Goal: Task Accomplishment & Management: Manage account settings

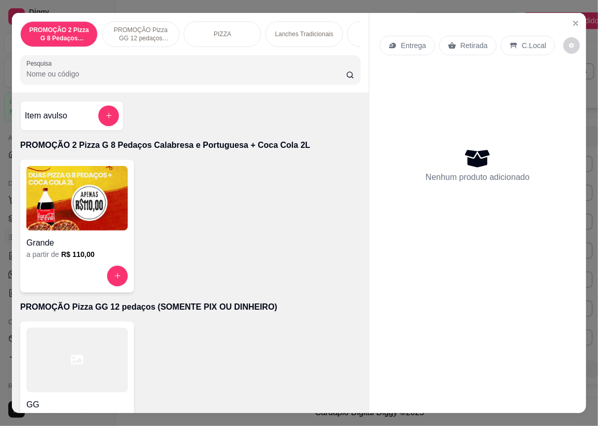
scroll to position [3152, 0]
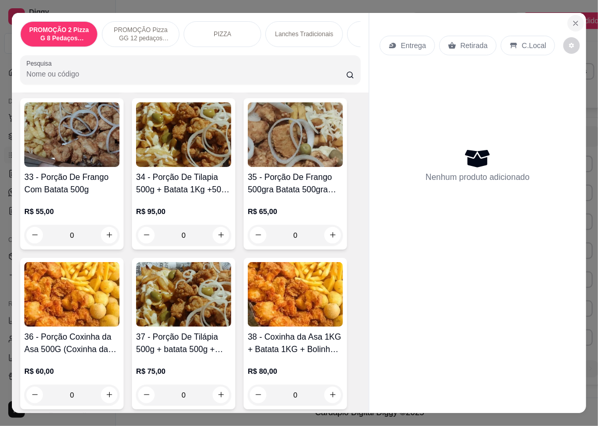
click at [572, 22] on icon "Close" at bounding box center [576, 23] width 8 height 8
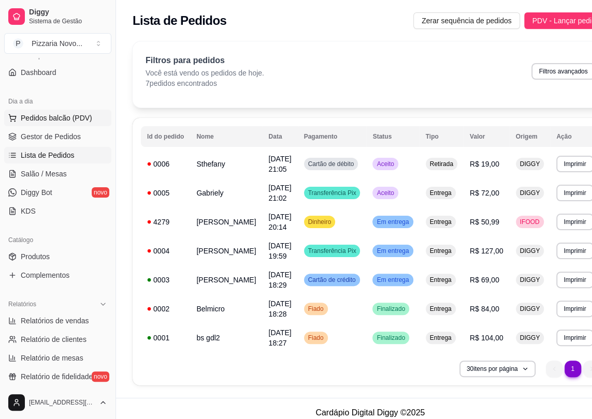
click at [63, 116] on span "Pedidos balcão (PDV)" at bounding box center [56, 118] width 71 height 10
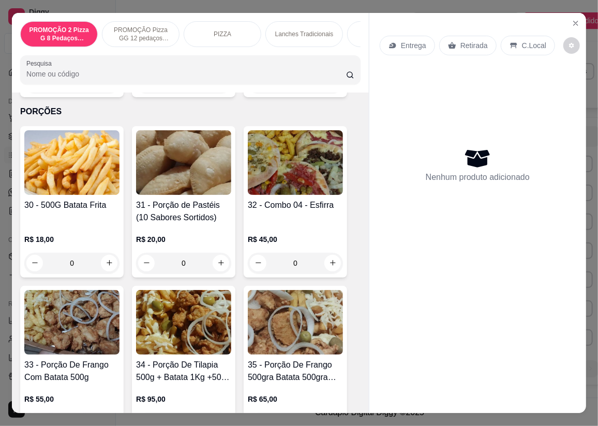
scroll to position [3011, 0]
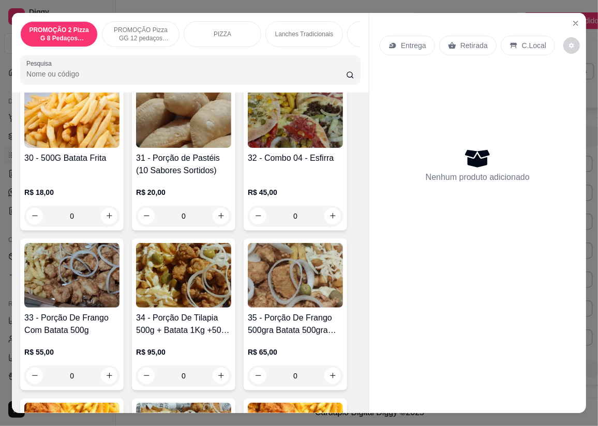
click at [110, 374] on div "0" at bounding box center [71, 376] width 95 height 21
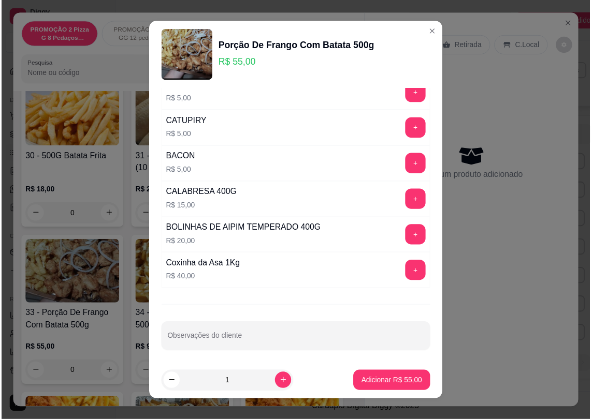
scroll to position [126, 0]
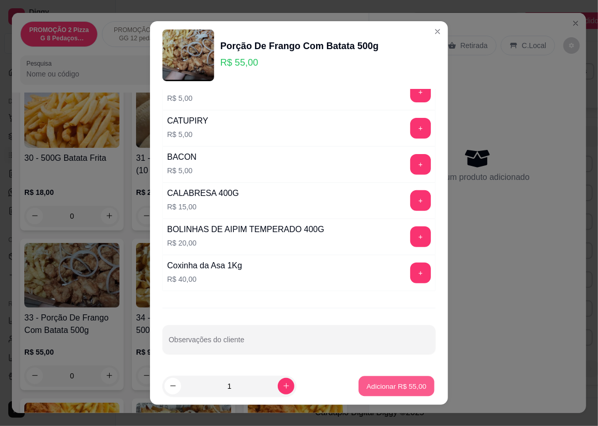
click at [385, 385] on p "Adicionar R$ 55,00" at bounding box center [397, 386] width 60 height 10
type input "1"
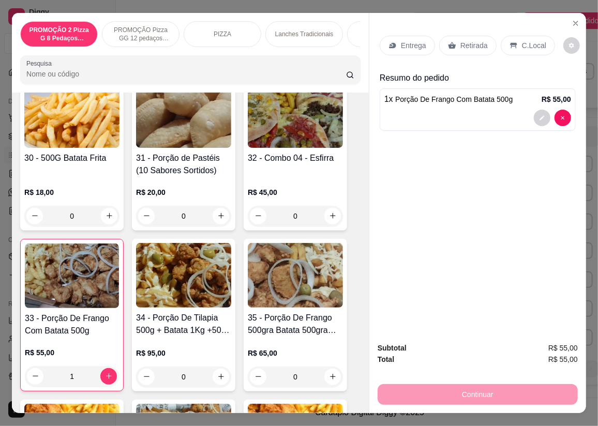
click at [404, 45] on p "Entrega" at bounding box center [413, 45] width 25 height 10
click at [468, 46] on p "Retirada" at bounding box center [474, 45] width 27 height 10
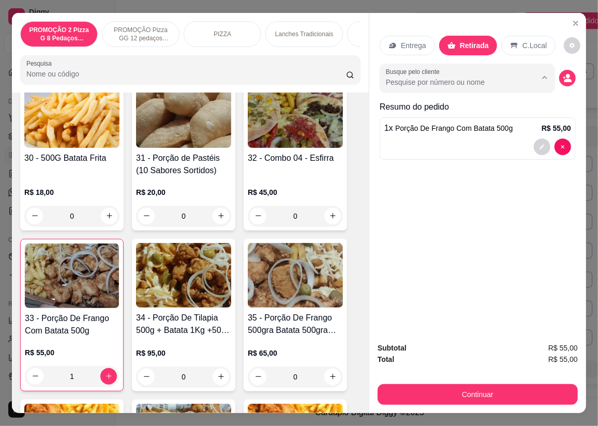
click at [414, 77] on input "Busque pelo cliente" at bounding box center [453, 82] width 134 height 10
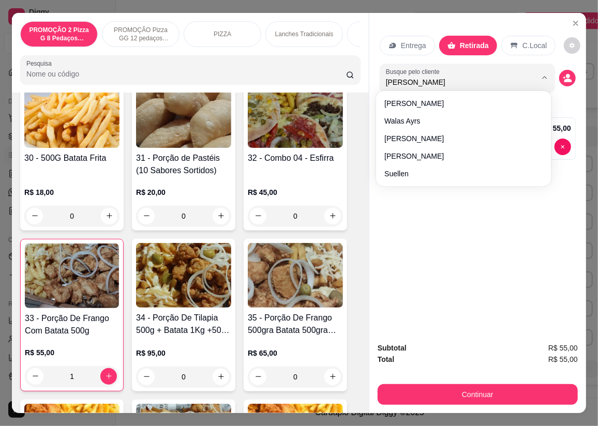
type input "[PERSON_NAME]"
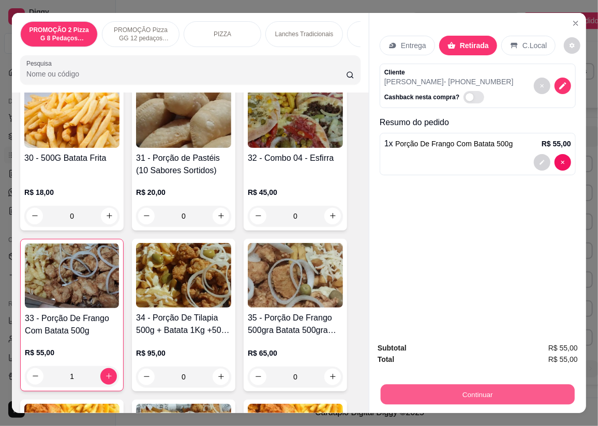
click at [422, 394] on button "Continuar" at bounding box center [478, 395] width 194 height 20
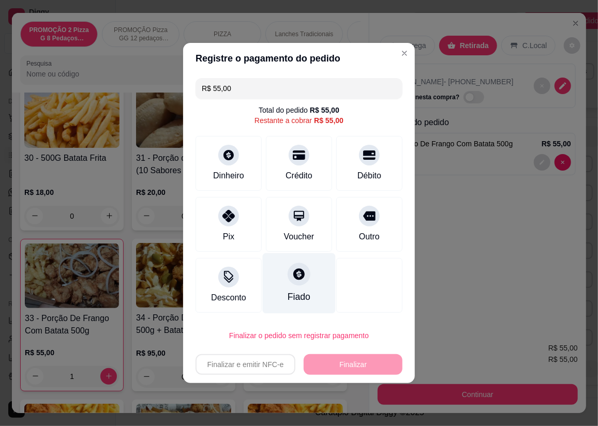
click at [288, 294] on div "Fiado" at bounding box center [299, 296] width 23 height 13
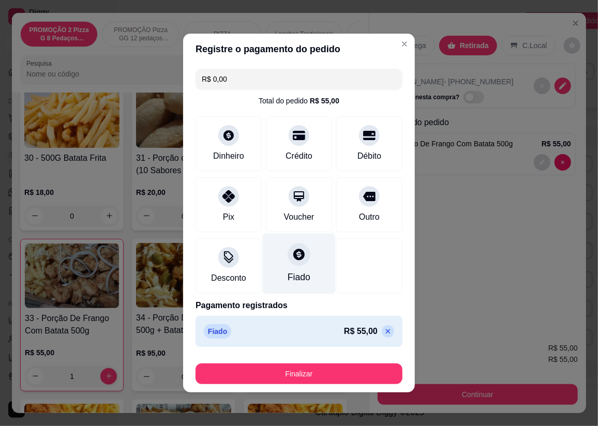
type input "R$ 0,00"
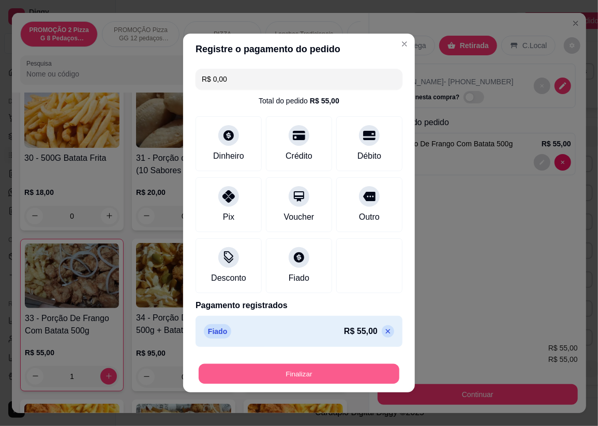
click at [298, 380] on button "Finalizar" at bounding box center [299, 374] width 201 height 20
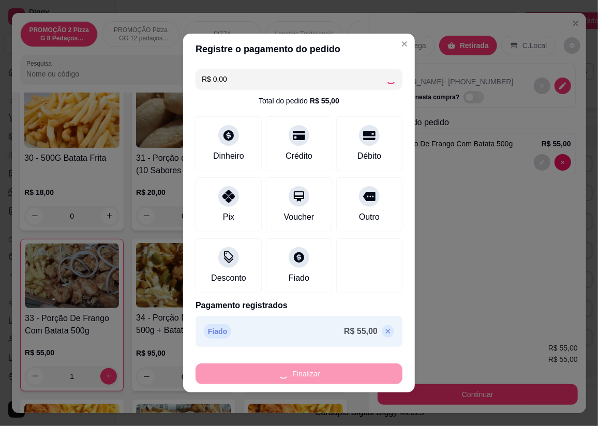
type input "0"
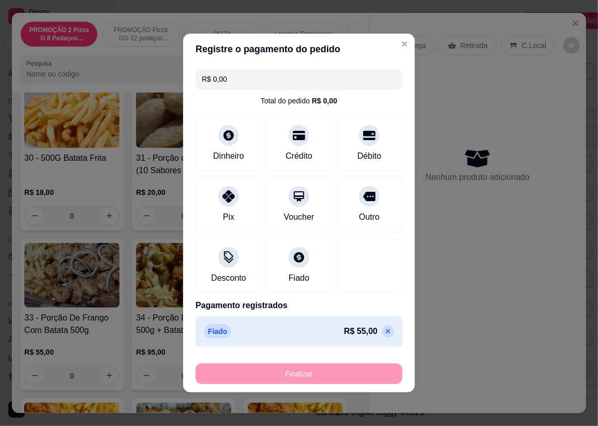
type input "-R$ 55,00"
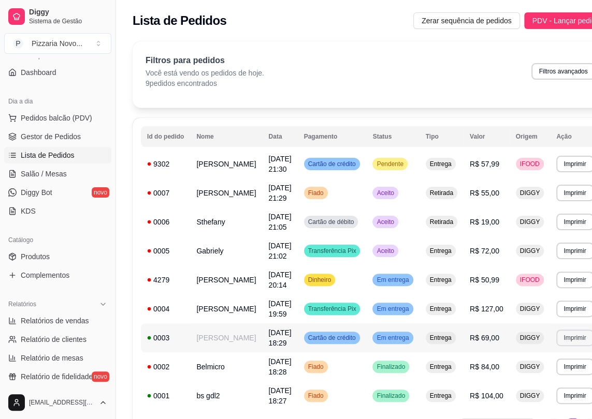
scroll to position [66, 0]
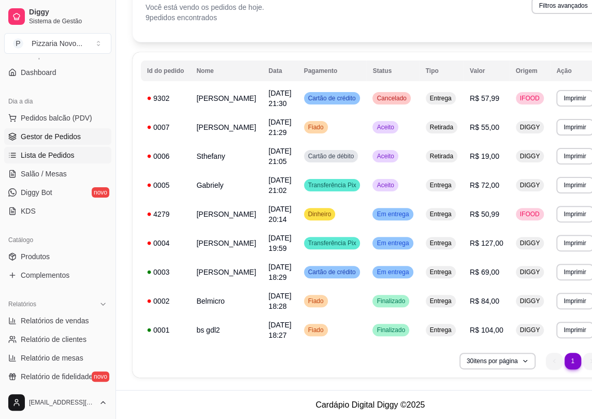
click at [39, 135] on span "Gestor de Pedidos" at bounding box center [51, 136] width 60 height 10
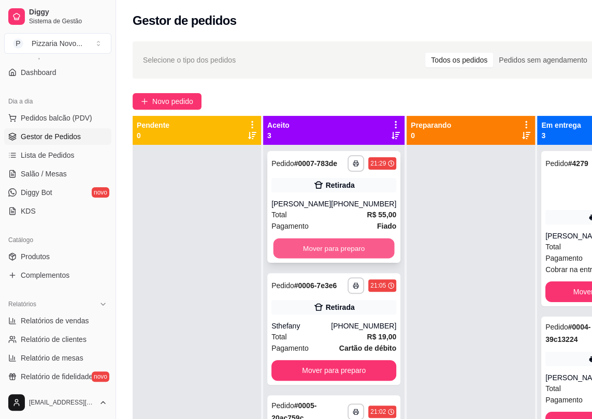
click at [297, 256] on button "Mover para preparo" at bounding box center [333, 249] width 121 height 20
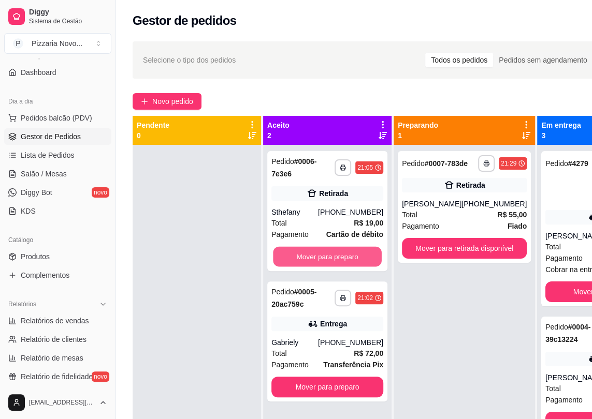
click at [297, 256] on button "Mover para preparo" at bounding box center [327, 257] width 109 height 20
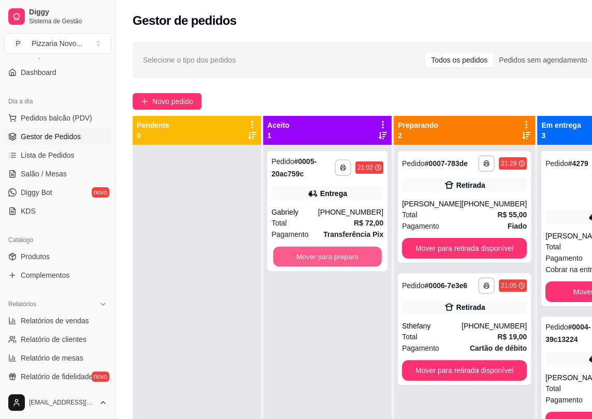
click at [297, 256] on button "Mover para preparo" at bounding box center [327, 257] width 109 height 20
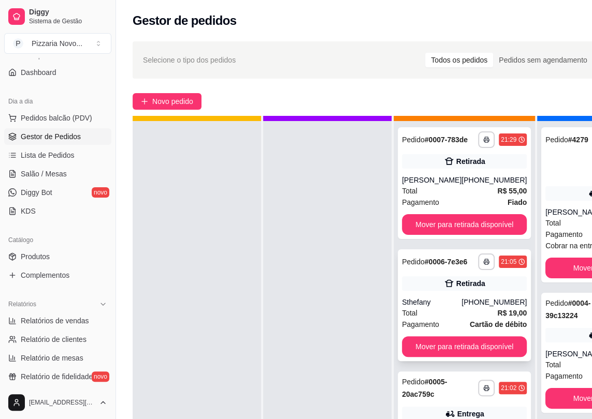
scroll to position [29, 0]
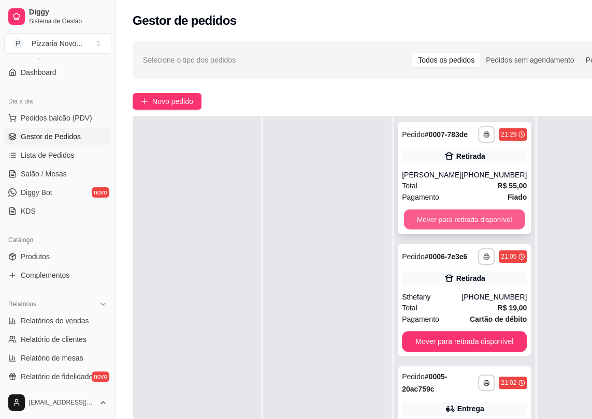
click at [457, 230] on button "Mover para retirada disponível" at bounding box center [464, 220] width 121 height 20
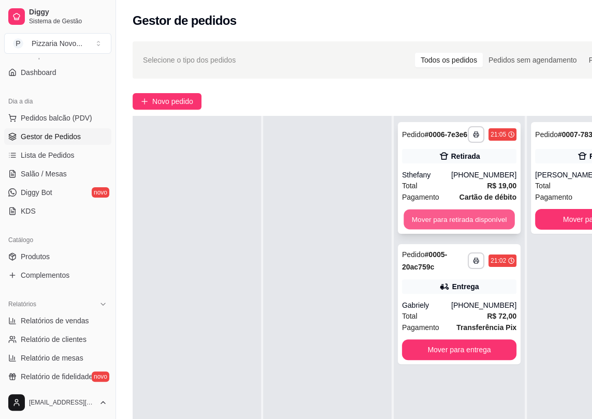
click at [461, 222] on button "Mover para retirada disponível" at bounding box center [458, 220] width 111 height 20
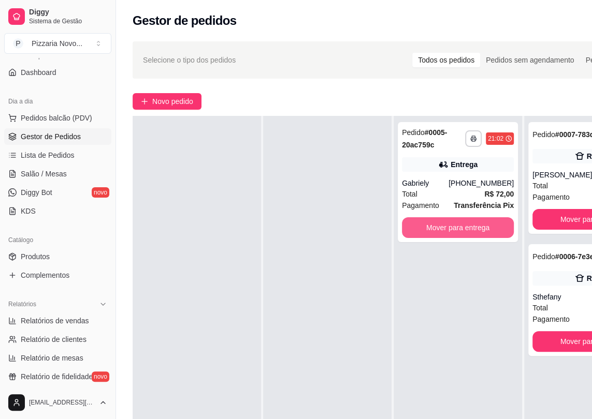
click at [461, 222] on button "Mover para entrega" at bounding box center [458, 227] width 112 height 21
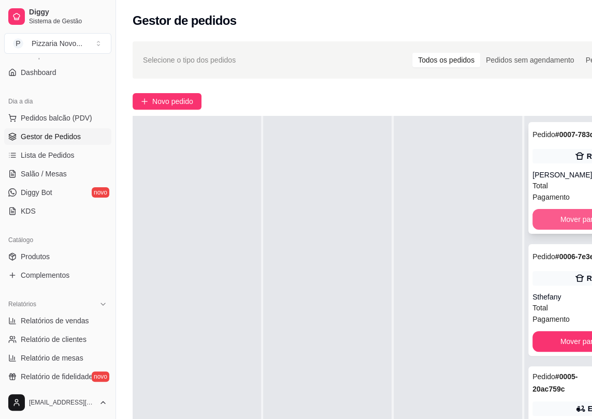
click at [563, 230] on button "Mover para finalizado" at bounding box center [594, 219] width 125 height 21
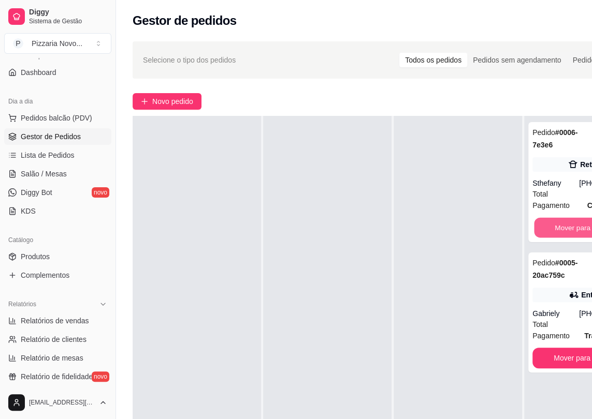
click at [563, 230] on button "Mover para finalizado" at bounding box center [588, 228] width 109 height 20
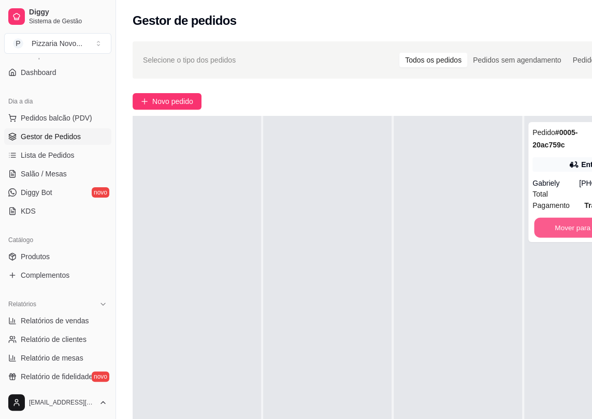
click at [563, 230] on button "Mover para finalizado" at bounding box center [588, 228] width 109 height 20
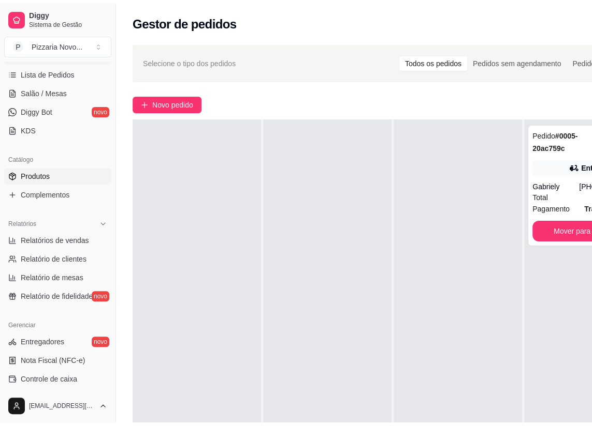
scroll to position [176, 0]
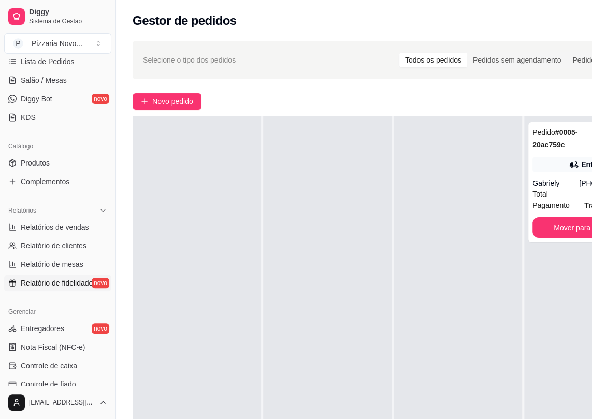
click at [64, 279] on span "Relatório de fidelidade" at bounding box center [57, 283] width 72 height 10
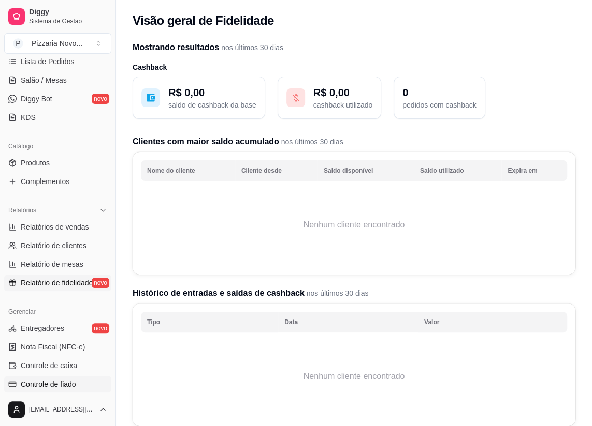
click at [46, 386] on span "Controle de fiado" at bounding box center [48, 384] width 55 height 10
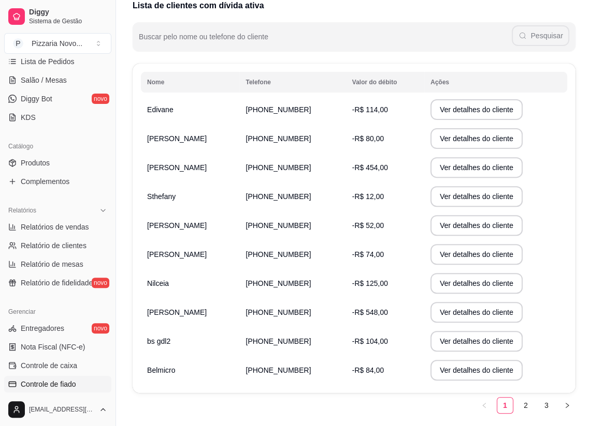
scroll to position [146, 0]
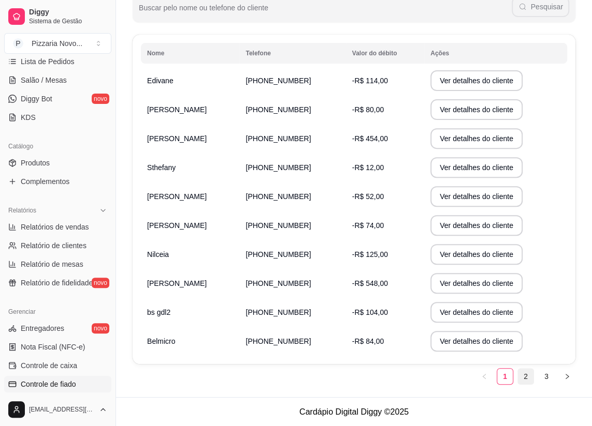
click at [521, 375] on link "2" at bounding box center [526, 377] width 16 height 16
click at [545, 378] on link "3" at bounding box center [546, 377] width 16 height 16
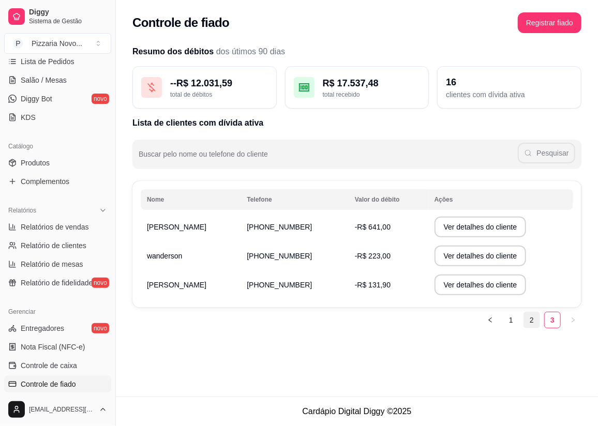
click at [533, 321] on link "2" at bounding box center [532, 321] width 16 height 16
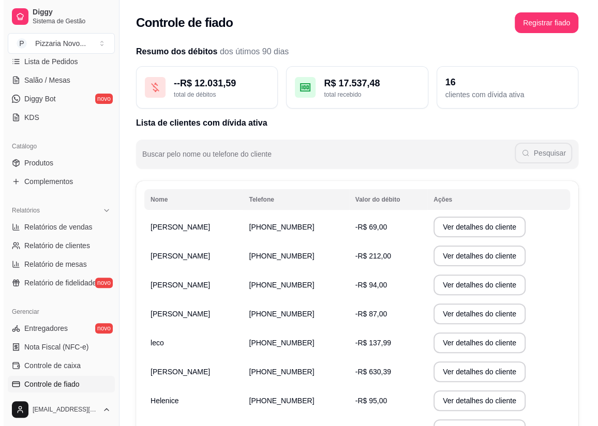
scroll to position [141, 0]
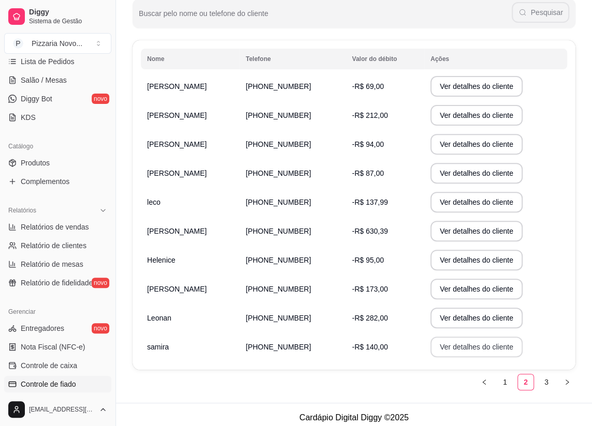
click at [437, 342] on button "Ver detalhes do cliente" at bounding box center [476, 347] width 92 height 21
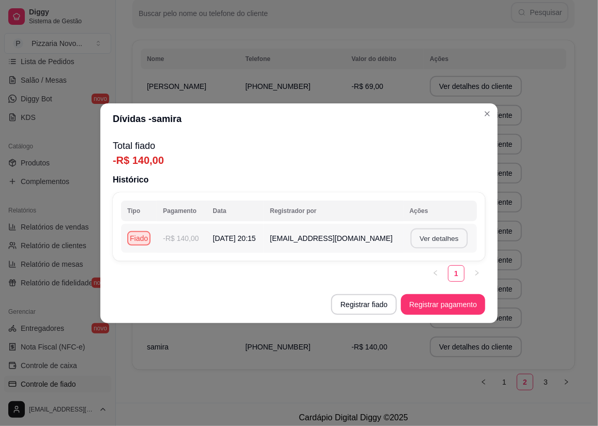
click at [452, 243] on button "Ver detalhes" at bounding box center [438, 238] width 57 height 20
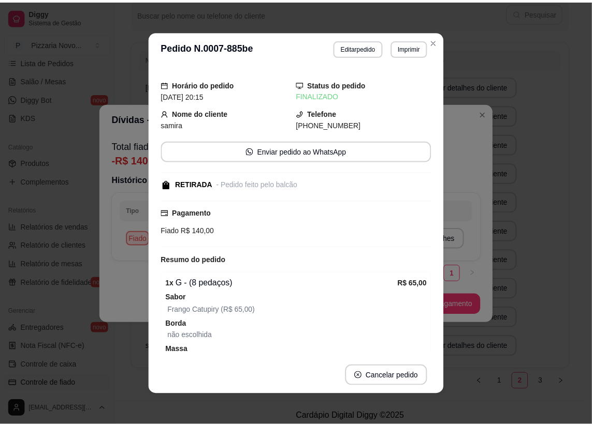
scroll to position [170, 0]
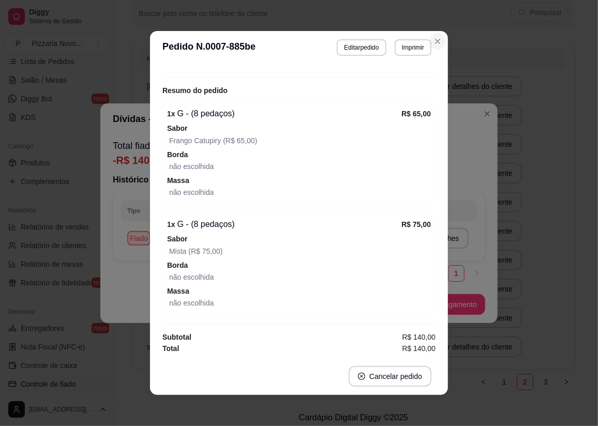
click at [436, 39] on icon "Close" at bounding box center [438, 41] width 4 height 4
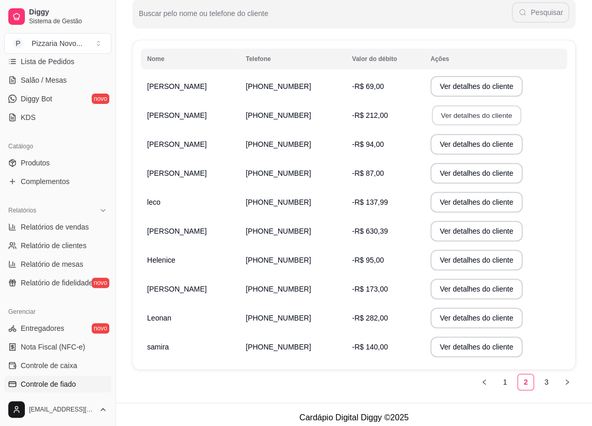
click at [465, 121] on button "Ver detalhes do cliente" at bounding box center [476, 116] width 89 height 20
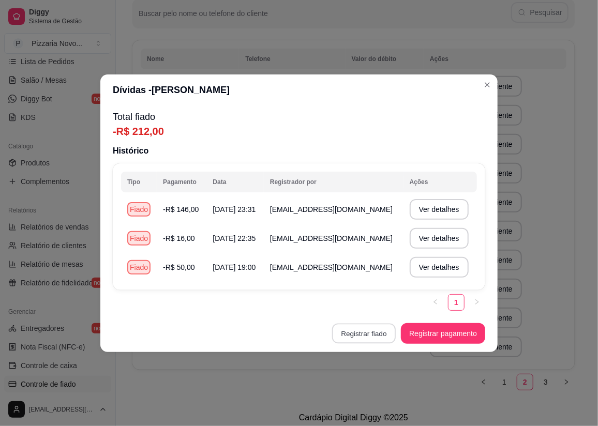
click at [356, 336] on button "Registrar fiado" at bounding box center [364, 333] width 64 height 20
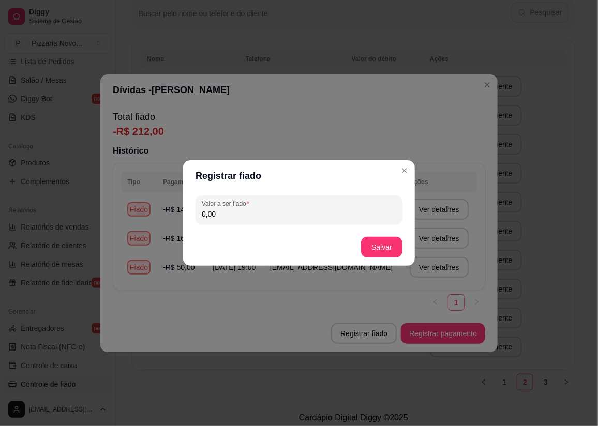
click at [240, 212] on input "0,00" at bounding box center [299, 214] width 195 height 10
type input "142,00"
click at [373, 238] on button "Salvar" at bounding box center [382, 248] width 40 height 20
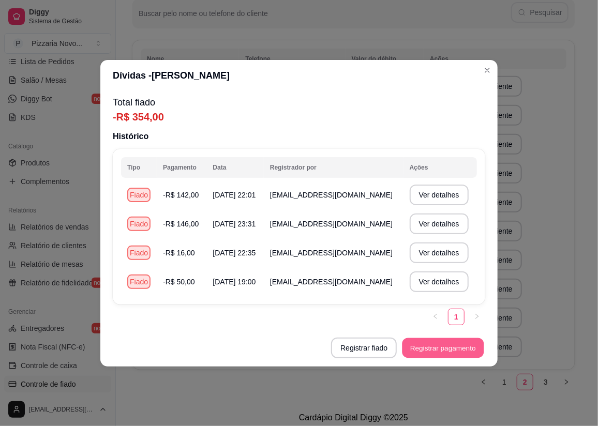
click at [462, 346] on button "Registrar pagamento" at bounding box center [444, 348] width 82 height 20
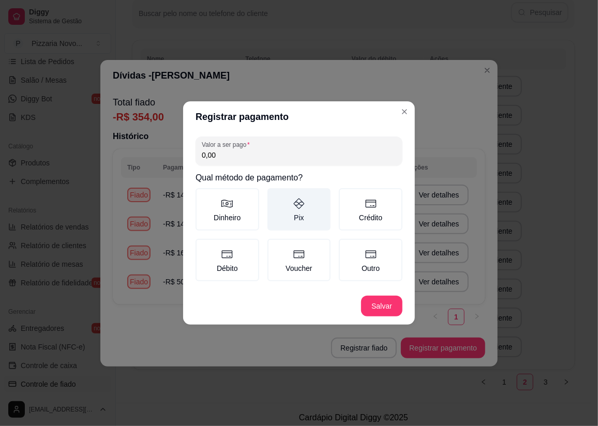
click at [302, 208] on icon at bounding box center [299, 204] width 12 height 12
click at [275, 196] on button "Pix" at bounding box center [271, 192] width 8 height 8
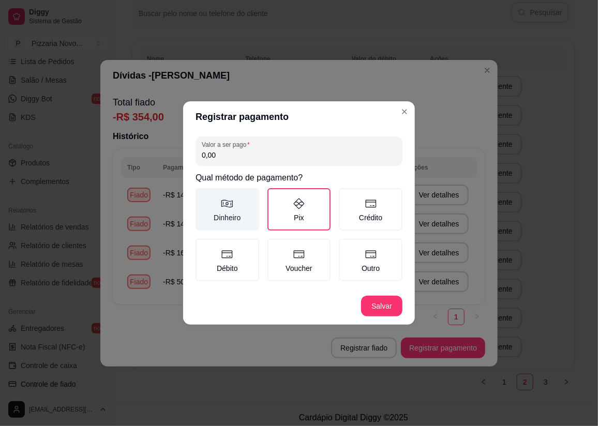
click at [225, 210] on icon at bounding box center [227, 204] width 12 height 12
click at [203, 196] on button "Dinheiro" at bounding box center [199, 192] width 8 height 8
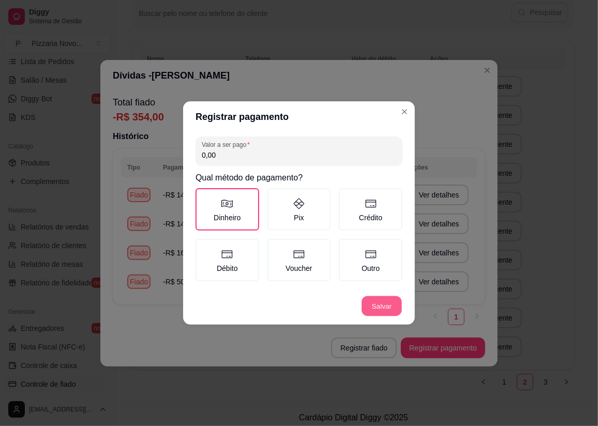
click at [387, 299] on button "Salvar" at bounding box center [382, 307] width 40 height 20
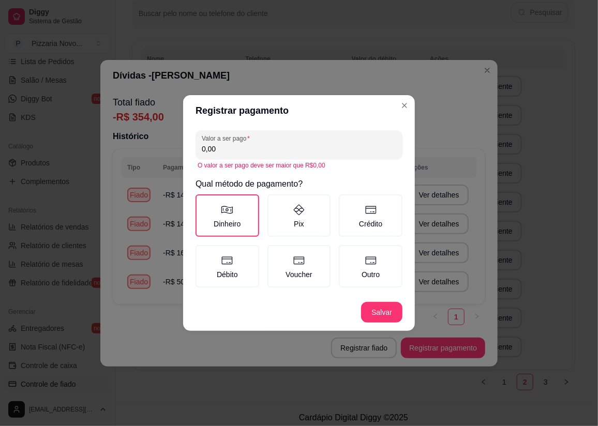
click at [377, 213] on section "Registrar pagamento Valor a ser pago 0,00 O valor a ser pago deve ser maior que…" at bounding box center [299, 213] width 232 height 236
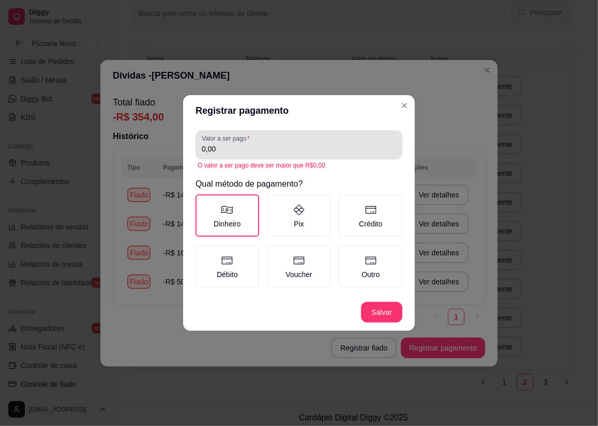
click at [314, 141] on div "0,00" at bounding box center [299, 145] width 195 height 21
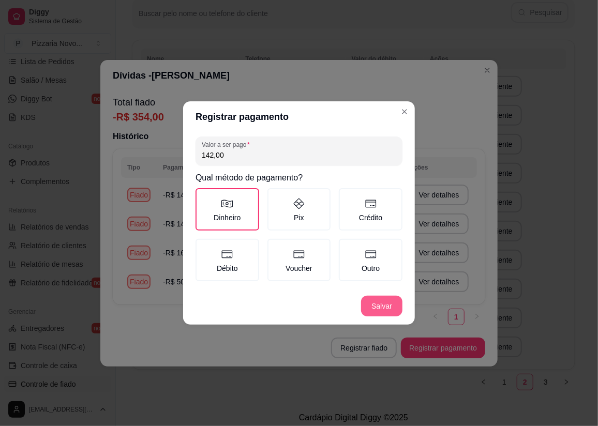
type input "142,00"
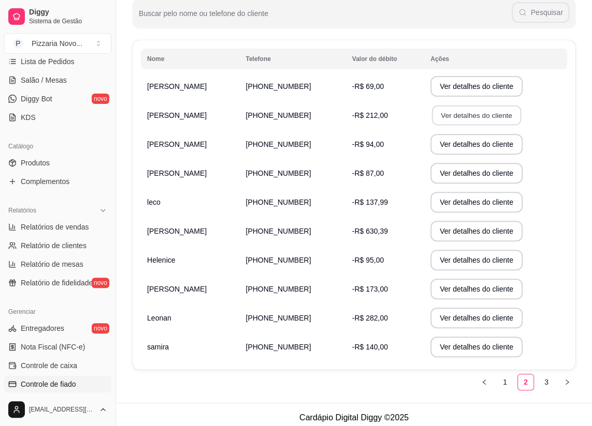
click at [446, 116] on button "Ver detalhes do cliente" at bounding box center [476, 116] width 89 height 20
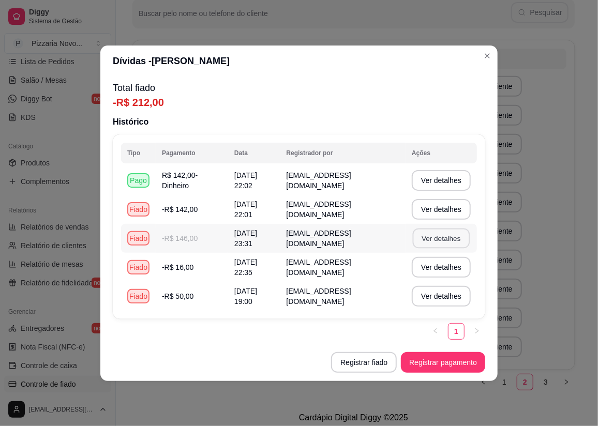
click at [427, 240] on button "Ver detalhes" at bounding box center [441, 238] width 57 height 20
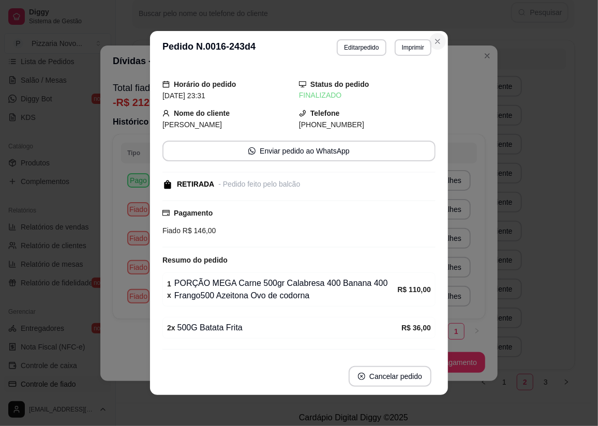
click at [434, 41] on icon "Close" at bounding box center [438, 41] width 8 height 8
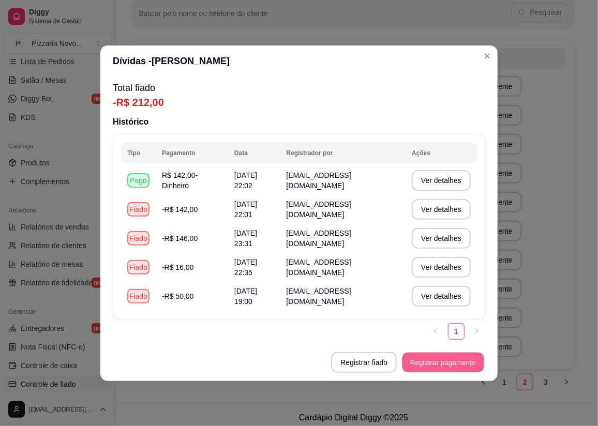
click at [451, 361] on button "Registrar pagamento" at bounding box center [444, 362] width 82 height 20
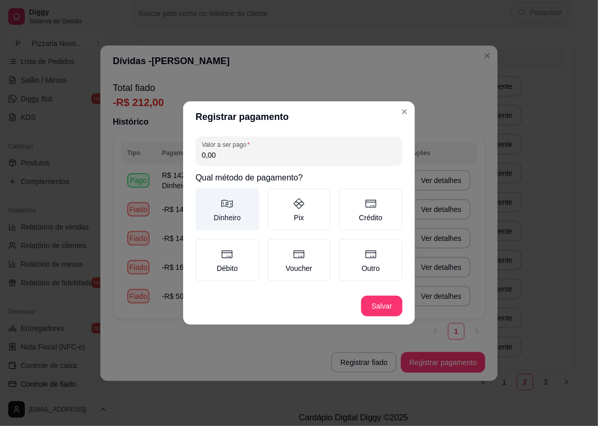
click at [219, 212] on label "Dinheiro" at bounding box center [228, 209] width 64 height 42
click at [203, 196] on button "Dinheiro" at bounding box center [199, 192] width 8 height 8
click at [228, 152] on input "0,00" at bounding box center [299, 155] width 195 height 10
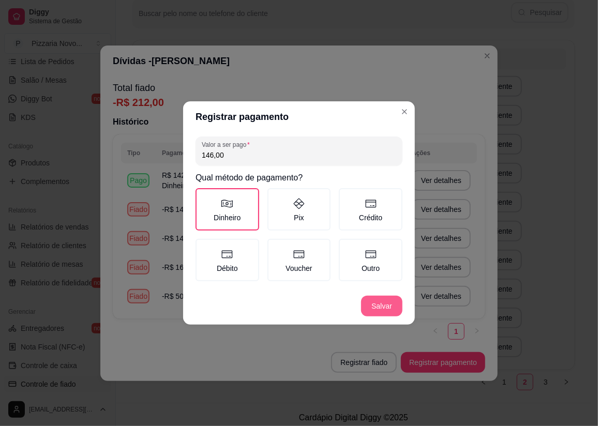
type input "146,00"
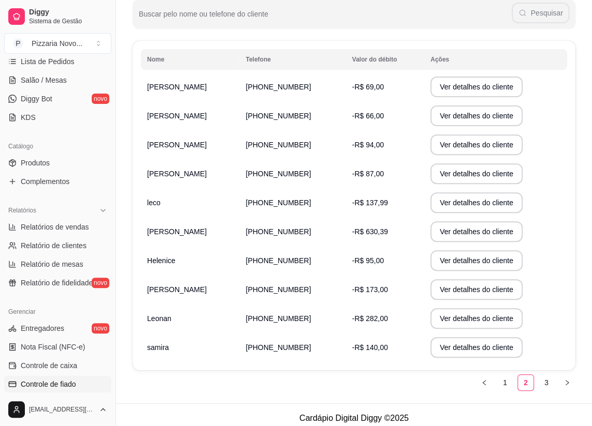
scroll to position [141, 0]
click at [81, 228] on span "Relatórios de vendas" at bounding box center [55, 227] width 68 height 10
select select "ALL"
select select "0"
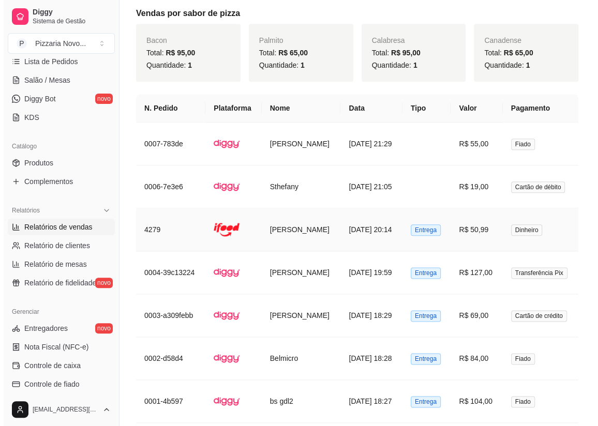
scroll to position [611, 0]
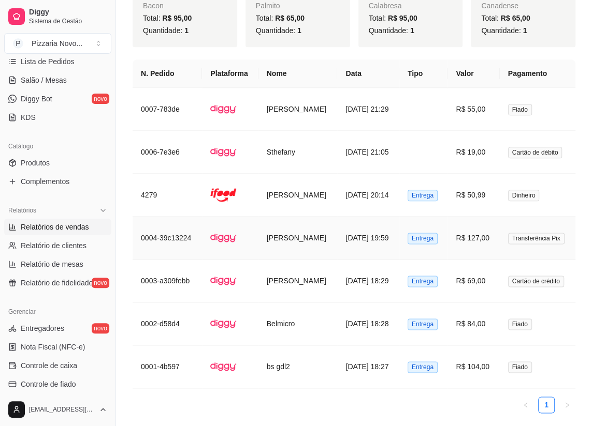
click at [474, 244] on td "R$ 127,00" at bounding box center [473, 238] width 52 height 43
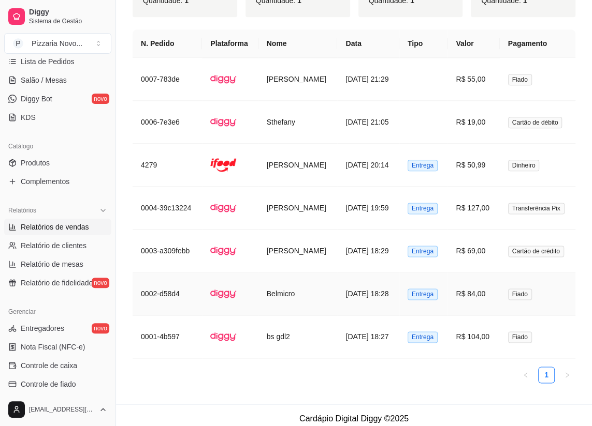
scroll to position [647, 0]
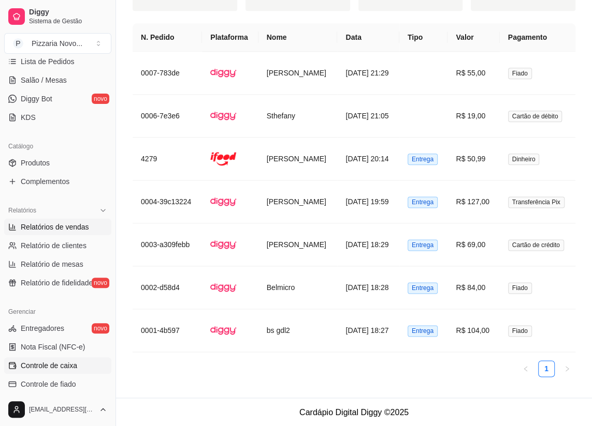
click at [56, 363] on span "Controle de caixa" at bounding box center [49, 366] width 56 height 10
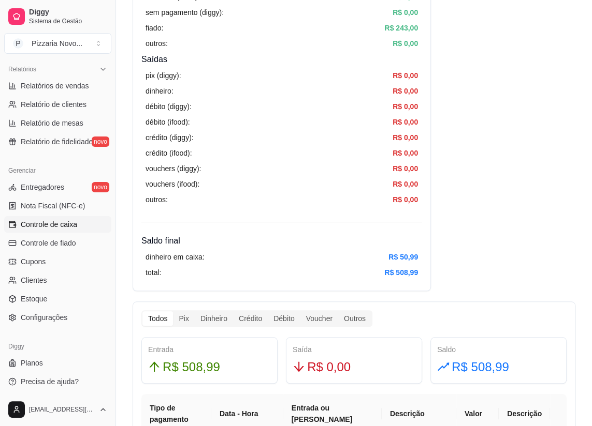
scroll to position [329, 0]
